Goal: Information Seeking & Learning: Learn about a topic

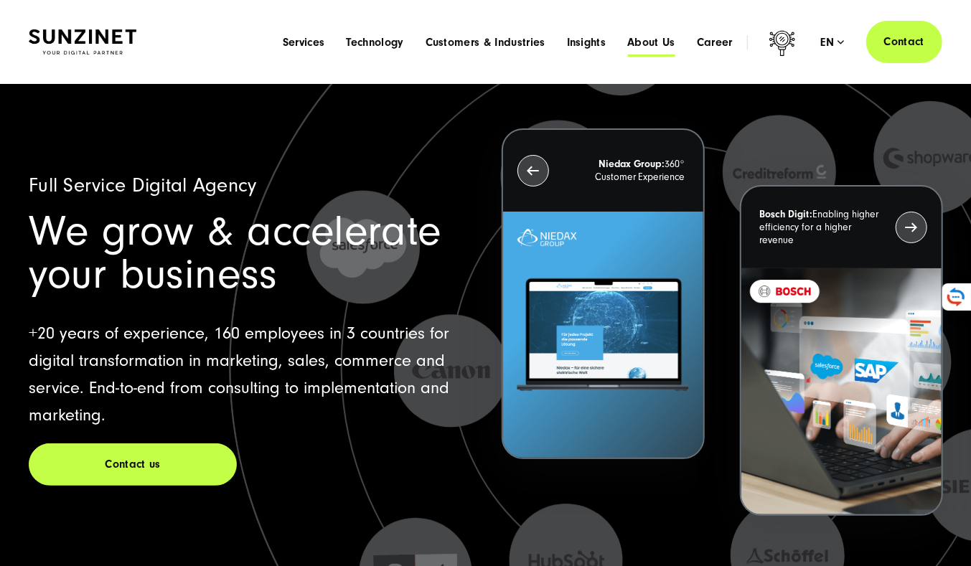
click at [653, 40] on span "About Us" at bounding box center [651, 42] width 48 height 14
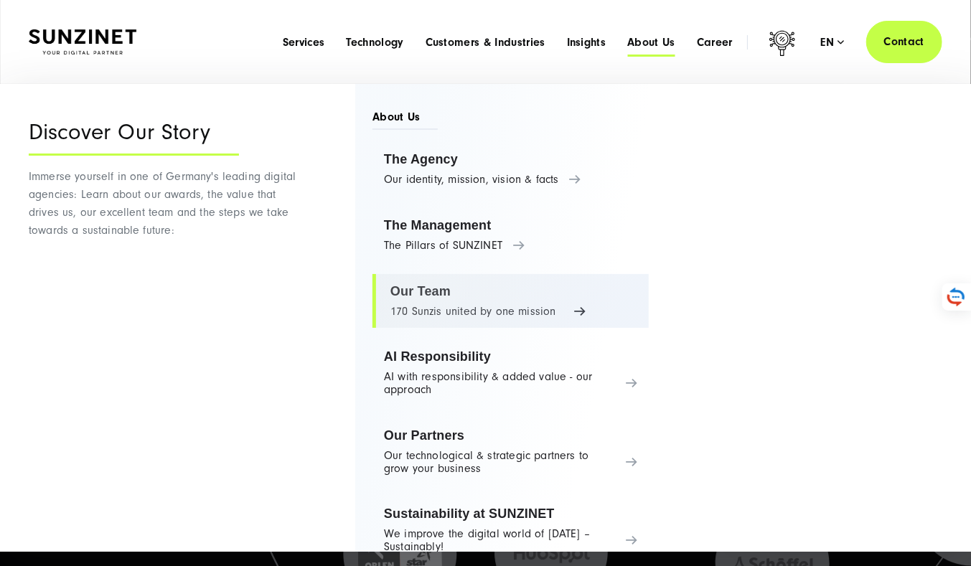
click at [421, 299] on link "Our Team 170 Sunzis united by one mission" at bounding box center [511, 301] width 276 height 55
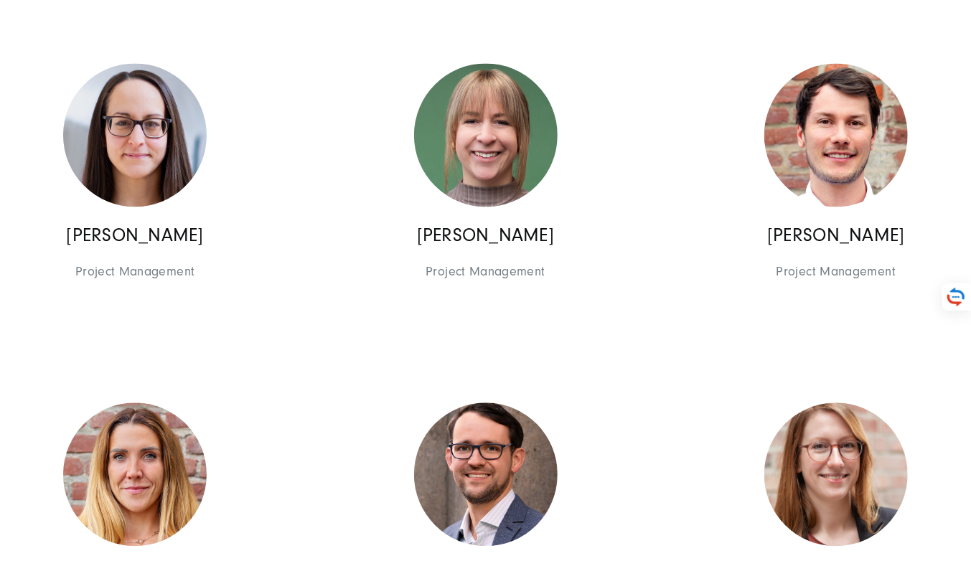
scroll to position [4802, 0]
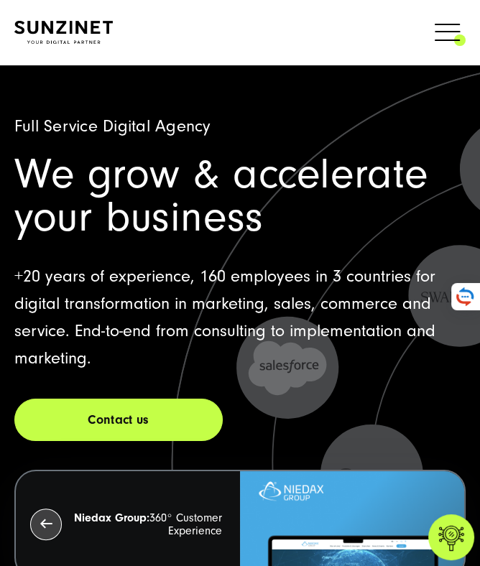
click at [465, 33] on span at bounding box center [465, 32] width 0 height 36
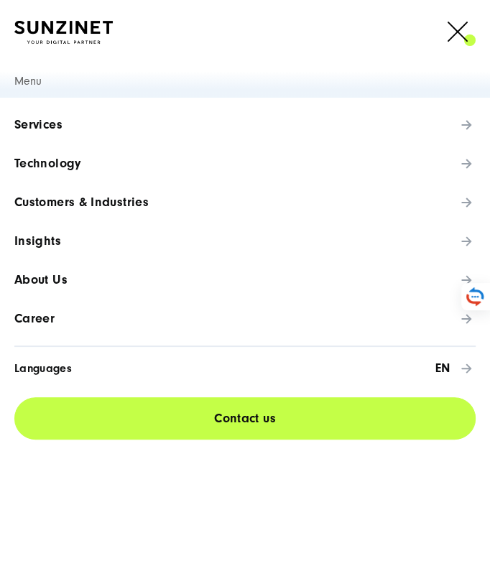
click at [52, 318] on span "Career" at bounding box center [34, 319] width 40 height 14
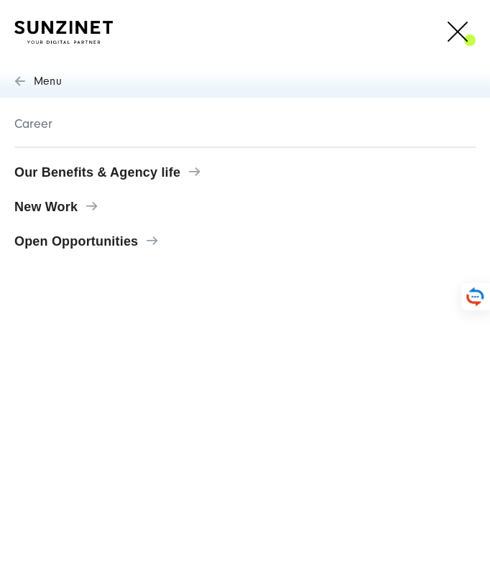
click at [83, 169] on span "Our Benefits & Agency life" at bounding box center [244, 172] width 461 height 14
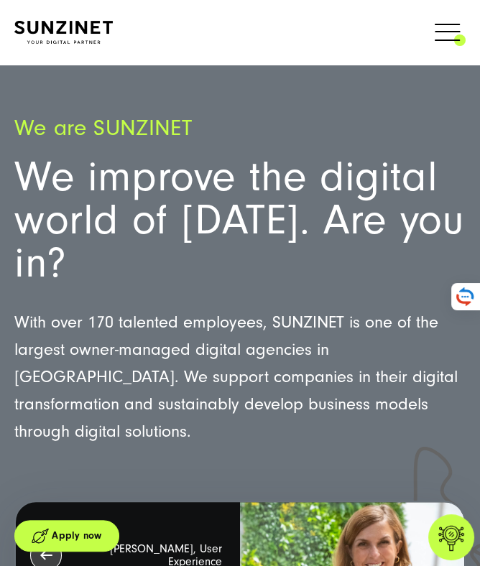
click at [465, 28] on span at bounding box center [465, 32] width 0 height 36
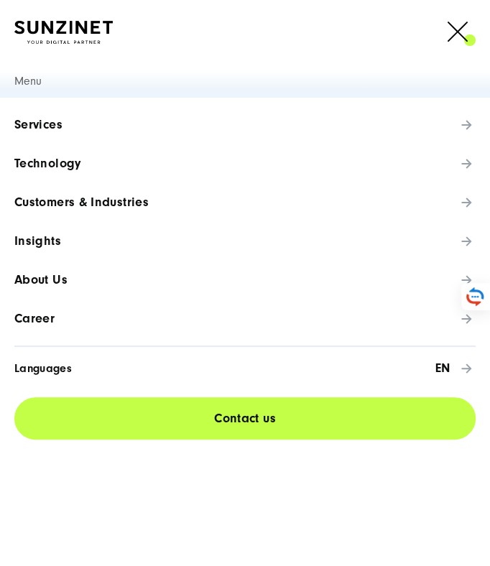
click at [36, 324] on span "Career" at bounding box center [34, 319] width 40 height 14
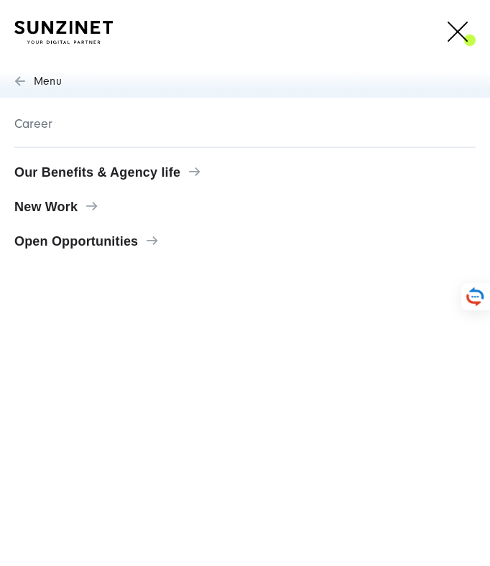
click at [136, 241] on span "Open Opportunities" at bounding box center [244, 241] width 461 height 14
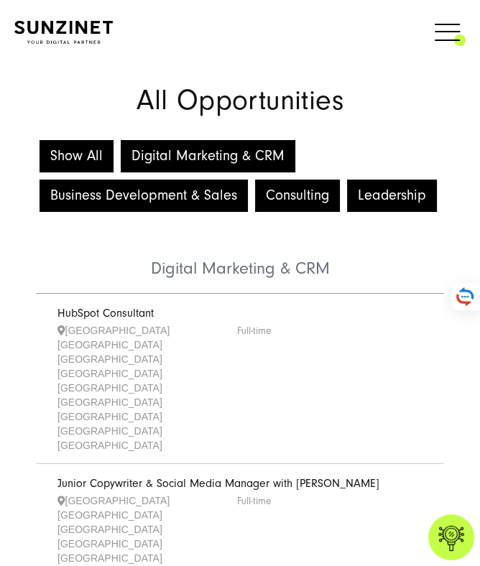
click at [465, 32] on span at bounding box center [465, 32] width 0 height 36
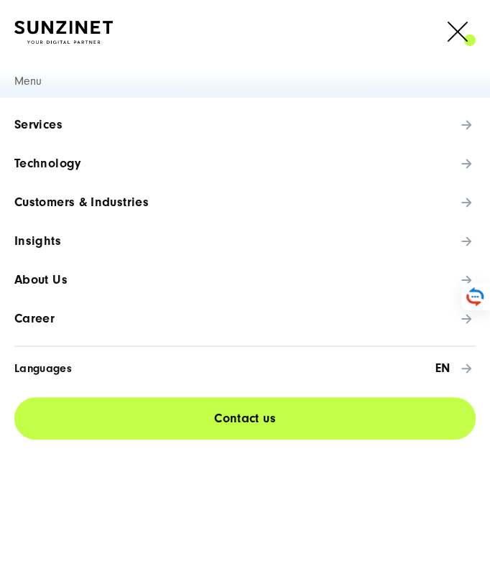
click at [157, 370] on span "en" at bounding box center [261, 368] width 378 height 14
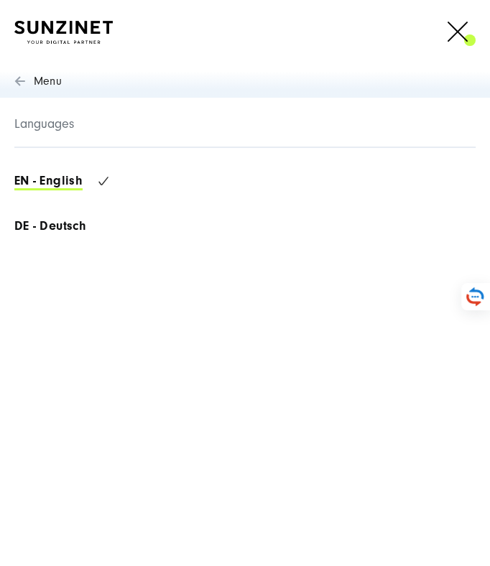
click at [71, 230] on link "Deutsch" at bounding box center [50, 226] width 72 height 19
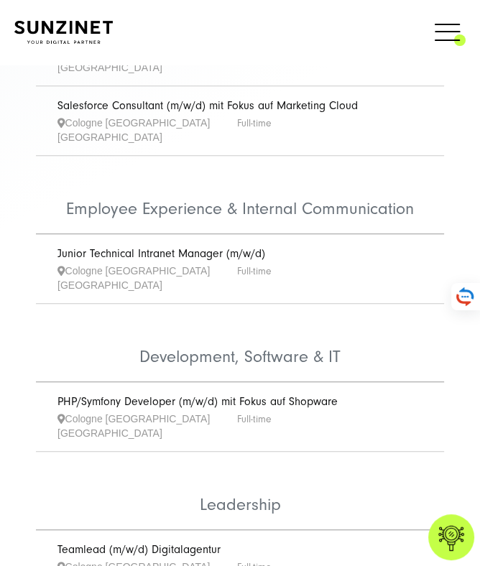
scroll to position [655, 0]
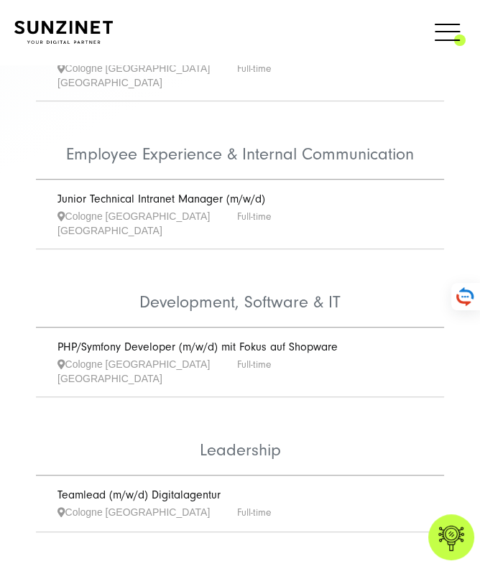
click at [215, 340] on link "PHP/Symfony Developer (m/w/d) mit Fokus auf Shopware" at bounding box center [197, 346] width 280 height 13
